Goal: Transaction & Acquisition: Purchase product/service

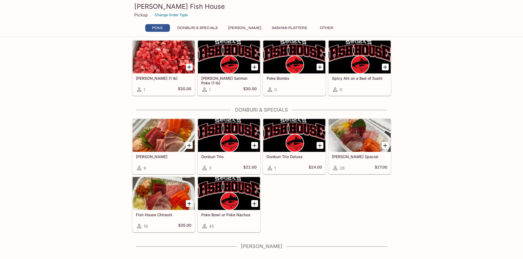
scroll to position [24, 0]
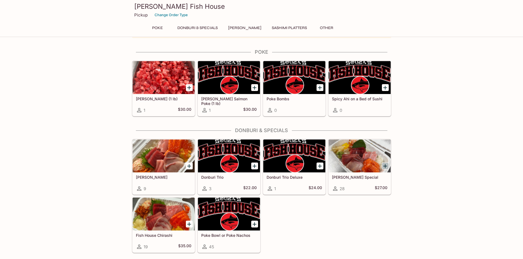
click at [385, 166] on icon "Add Souza Special" at bounding box center [385, 166] width 4 height 4
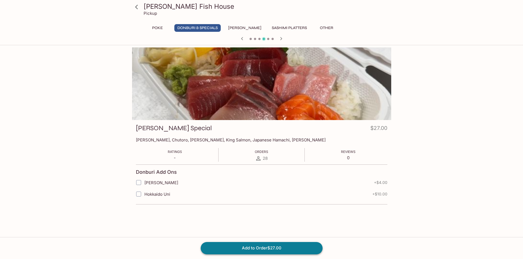
click at [269, 251] on button "Add to Order $27.00" at bounding box center [262, 248] width 122 height 12
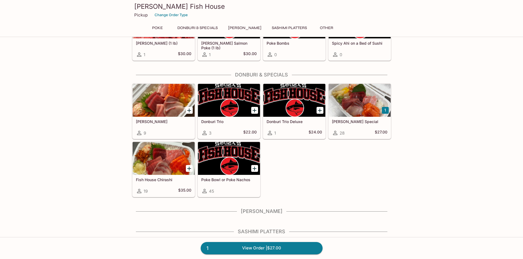
scroll to position [82, 0]
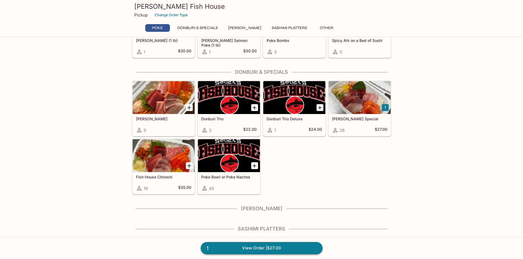
click at [250, 246] on link "1 View Order | $27.00" at bounding box center [262, 248] width 122 height 12
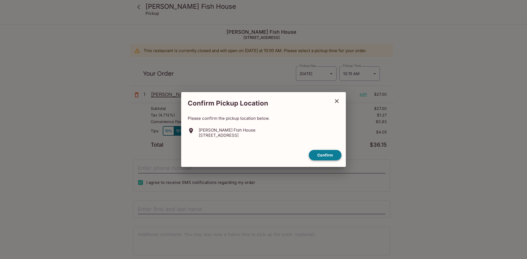
click at [321, 156] on button "Confirm" at bounding box center [325, 155] width 33 height 11
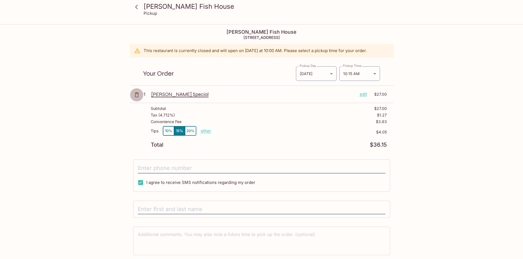
click at [137, 94] on icon "button" at bounding box center [136, 95] width 7 height 7
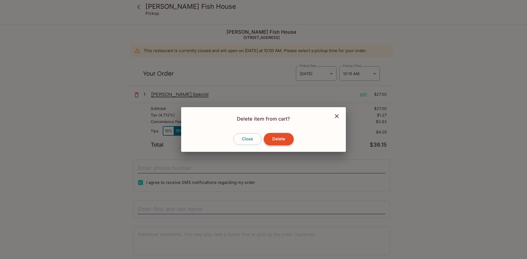
click at [271, 140] on button "Delete" at bounding box center [279, 139] width 30 height 12
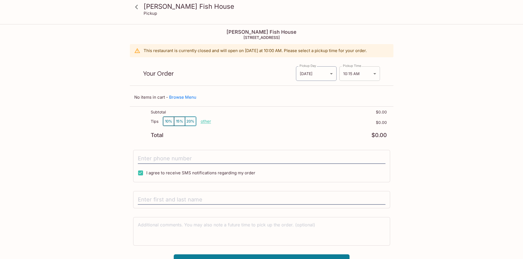
click at [376, 74] on body "[PERSON_NAME] Fish House Pickup [PERSON_NAME] Fish House [STREET_ADDRESS] This …" at bounding box center [261, 154] width 523 height 259
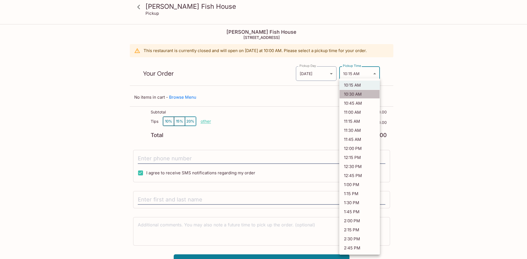
click at [355, 94] on li "10:30 AM" at bounding box center [359, 94] width 41 height 9
type input "[DATE]T20:30:00.000000Z"
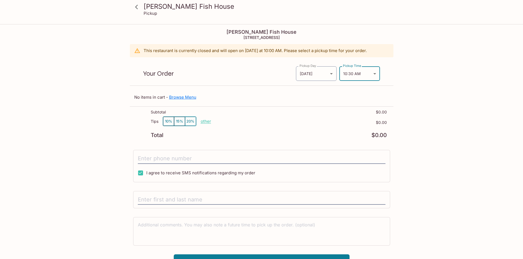
click at [180, 97] on link "Browse Menu" at bounding box center [182, 97] width 27 height 5
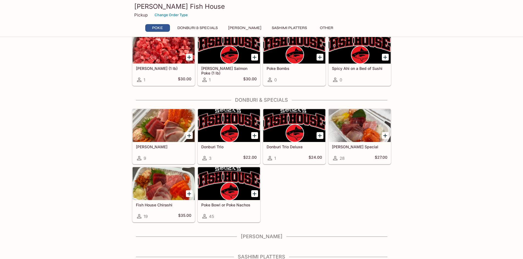
scroll to position [55, 0]
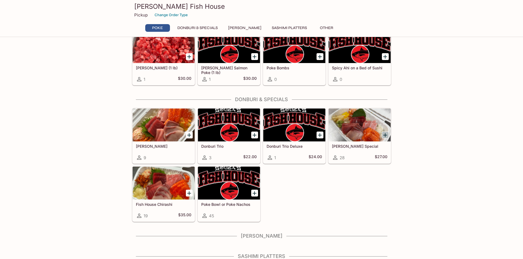
click at [385, 136] on icon "Add Souza Special" at bounding box center [385, 135] width 4 height 4
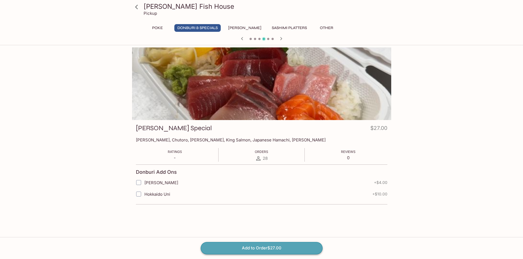
click at [264, 251] on button "Add to Order $27.00" at bounding box center [262, 248] width 122 height 12
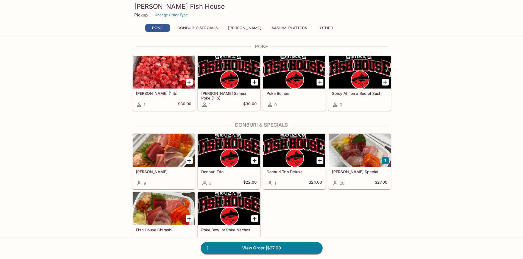
scroll to position [27, 0]
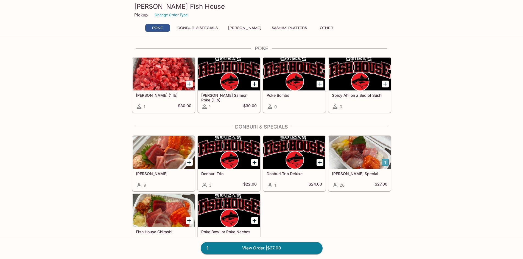
click at [386, 161] on button "1" at bounding box center [385, 162] width 7 height 7
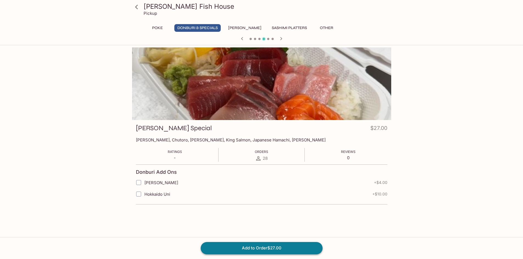
click at [255, 250] on button "Add to Order $27.00" at bounding box center [262, 248] width 122 height 12
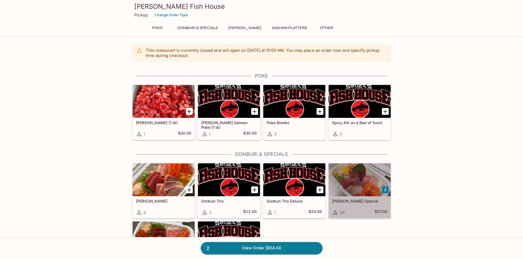
click at [379, 190] on div at bounding box center [360, 180] width 62 height 33
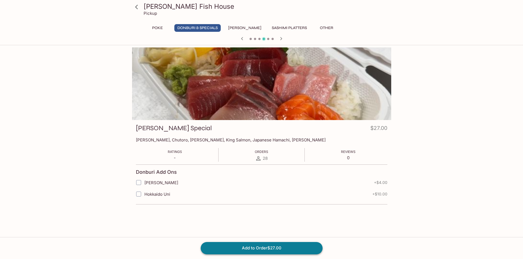
click at [266, 248] on button "Add to Order $27.00" at bounding box center [262, 248] width 122 height 12
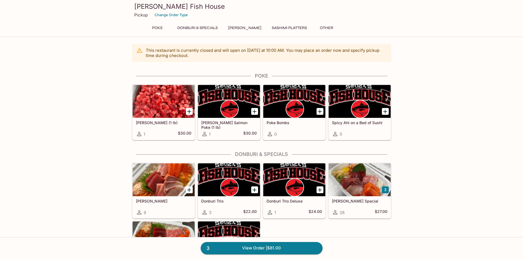
click at [371, 206] on div "[PERSON_NAME] Special 28 $27.00" at bounding box center [360, 208] width 62 height 22
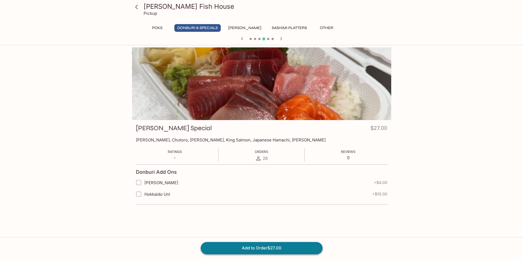
click at [233, 247] on button "Add to Order $27.00" at bounding box center [262, 248] width 122 height 12
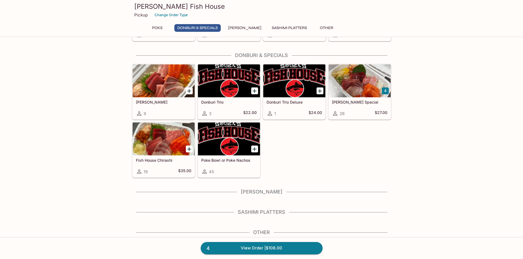
scroll to position [106, 0]
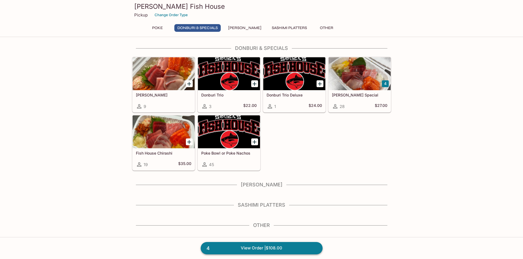
click at [256, 249] on link "4 View Order | $108.00" at bounding box center [262, 248] width 122 height 12
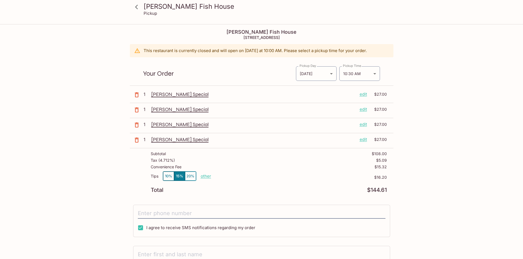
click at [203, 174] on p "other" at bounding box center [206, 176] width 10 height 5
click at [223, 162] on div "Tax ( 4.712% ) $5.09" at bounding box center [269, 161] width 236 height 7
click at [206, 177] on p "other" at bounding box center [206, 176] width 10 height 5
type input "0.00"
click at [279, 179] on p "$0.00" at bounding box center [299, 177] width 176 height 4
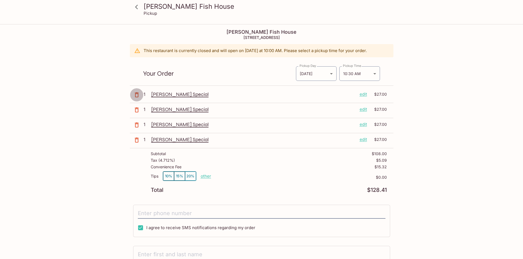
click at [137, 95] on icon "button" at bounding box center [136, 95] width 7 height 7
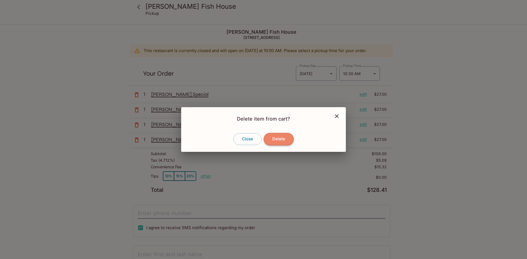
click at [279, 140] on button "Delete" at bounding box center [279, 139] width 30 height 12
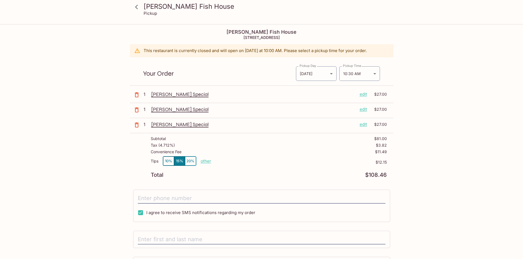
click at [136, 95] on icon "button" at bounding box center [136, 95] width 7 height 7
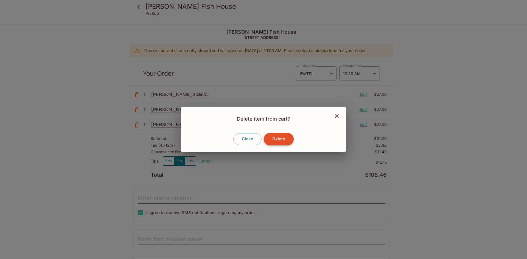
click at [279, 137] on button "Delete" at bounding box center [279, 139] width 30 height 12
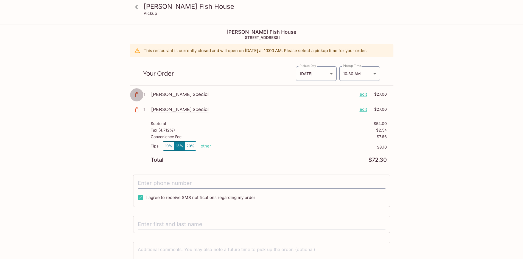
click at [138, 93] on icon "button" at bounding box center [137, 95] width 4 height 5
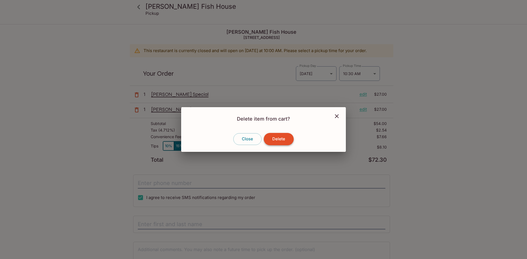
click at [277, 141] on button "Delete" at bounding box center [279, 139] width 30 height 12
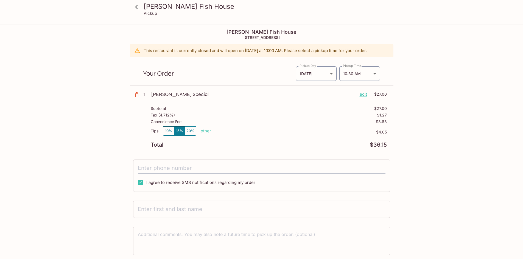
click at [136, 96] on icon "button" at bounding box center [136, 95] width 7 height 7
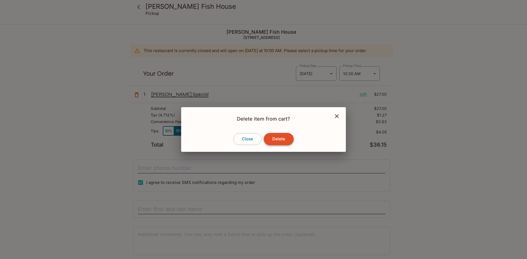
click at [273, 140] on button "Delete" at bounding box center [279, 139] width 30 height 12
